Goal: Task Accomplishment & Management: Complete application form

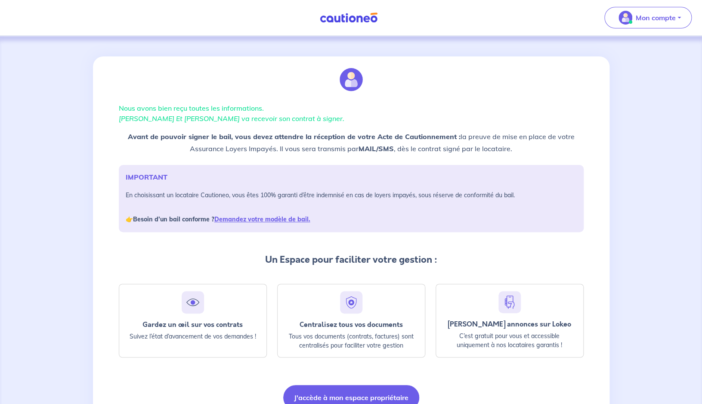
click at [133, 129] on div "Nous avons bien reçu toutes les informations. Thomas ROGER Et Kim AH LEUNG va r…" at bounding box center [351, 238] width 475 height 364
click at [204, 120] on em "Thomas ROGER Et Kim AH LEUNG va recevoir son contrat à signer." at bounding box center [232, 118] width 226 height 9
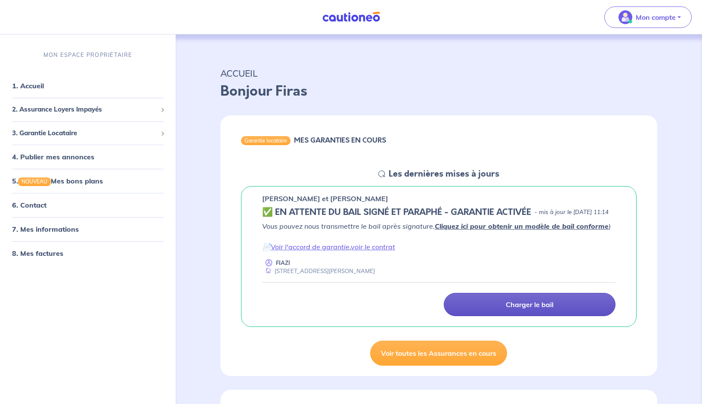
scroll to position [56, 0]
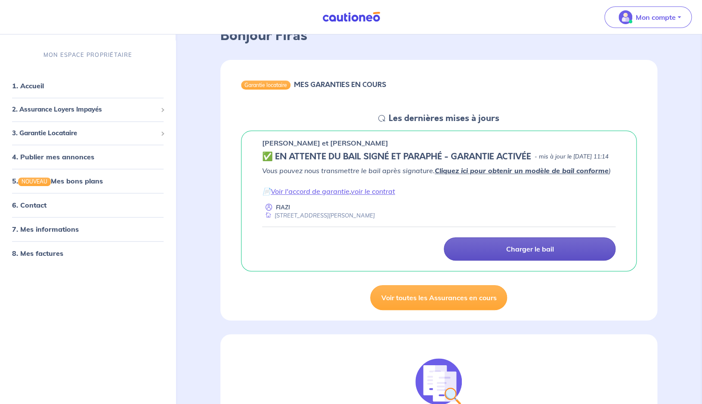
click at [502, 260] on link "Charger le bail" at bounding box center [530, 248] width 172 height 23
click at [527, 253] on p "Charger le bail" at bounding box center [530, 248] width 48 height 9
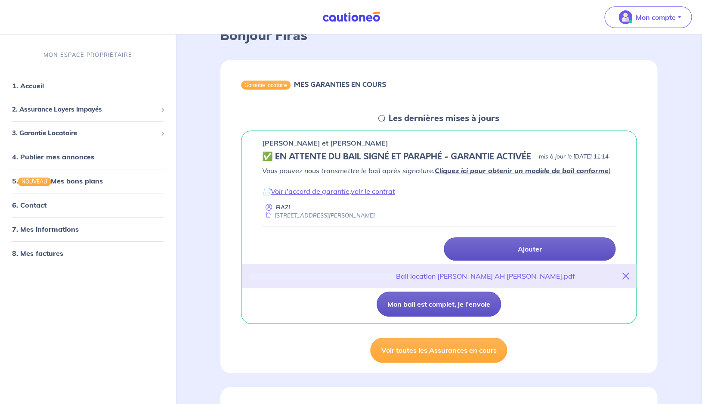
click at [452, 316] on button "Mon bail est complet, je l'envoie" at bounding box center [439, 303] width 124 height 25
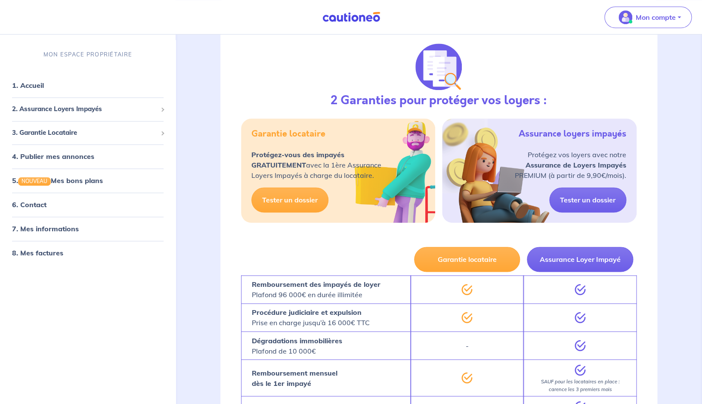
scroll to position [370, 0]
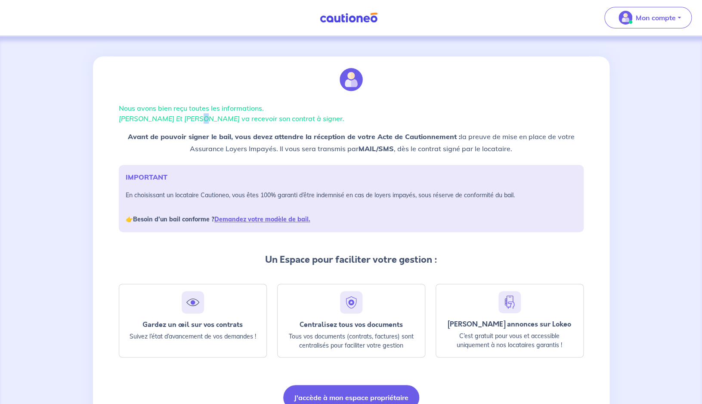
scroll to position [44, 0]
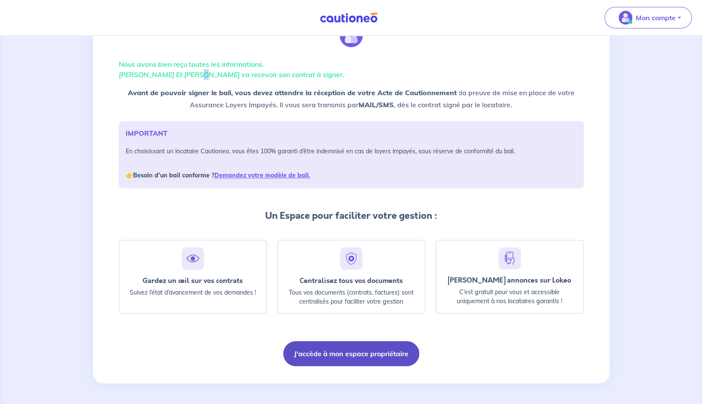
click at [344, 358] on button "J'accède à mon espace propriétaire" at bounding box center [351, 353] width 136 height 25
